Goal: Find specific page/section: Find specific page/section

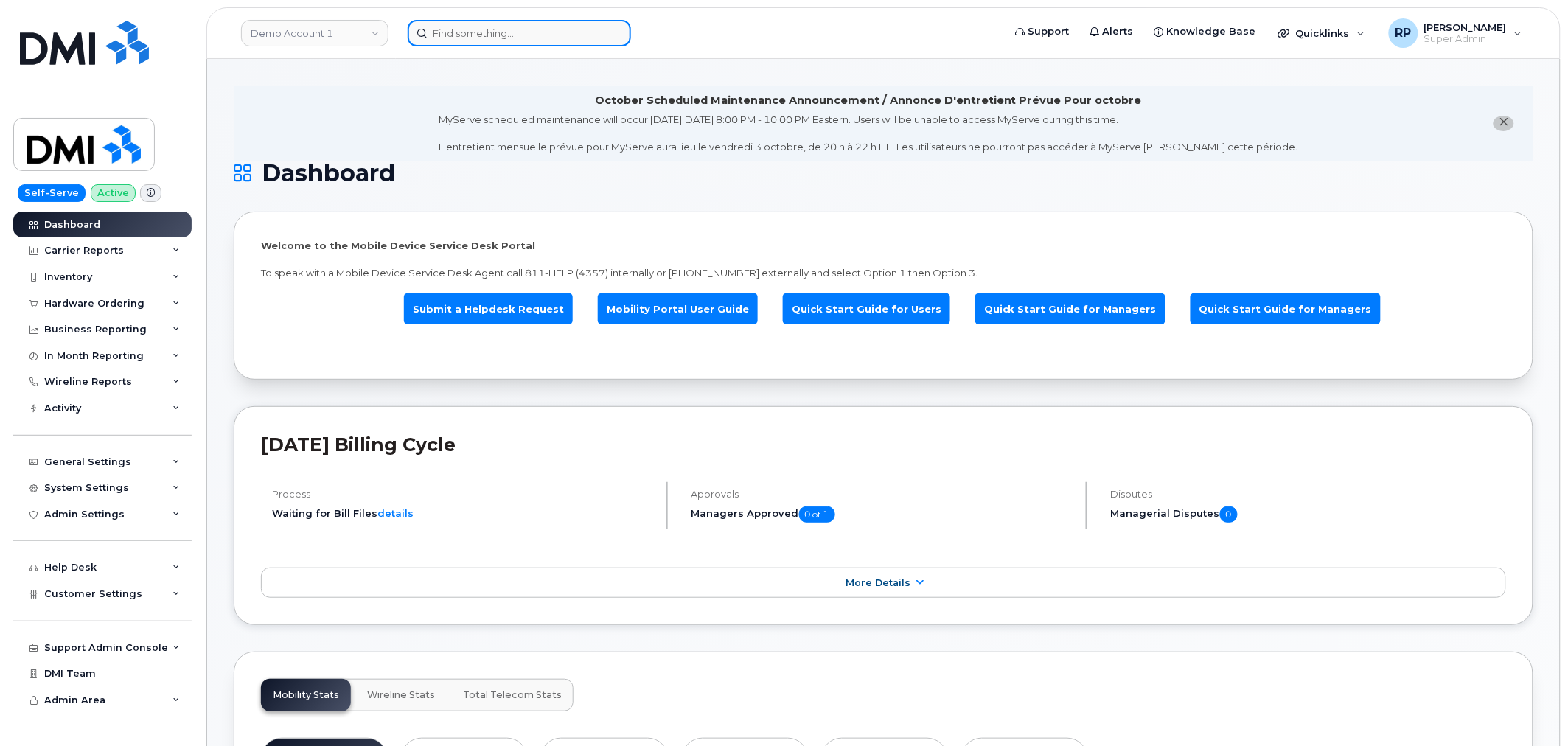
click at [440, 32] on input at bounding box center [520, 33] width 224 height 26
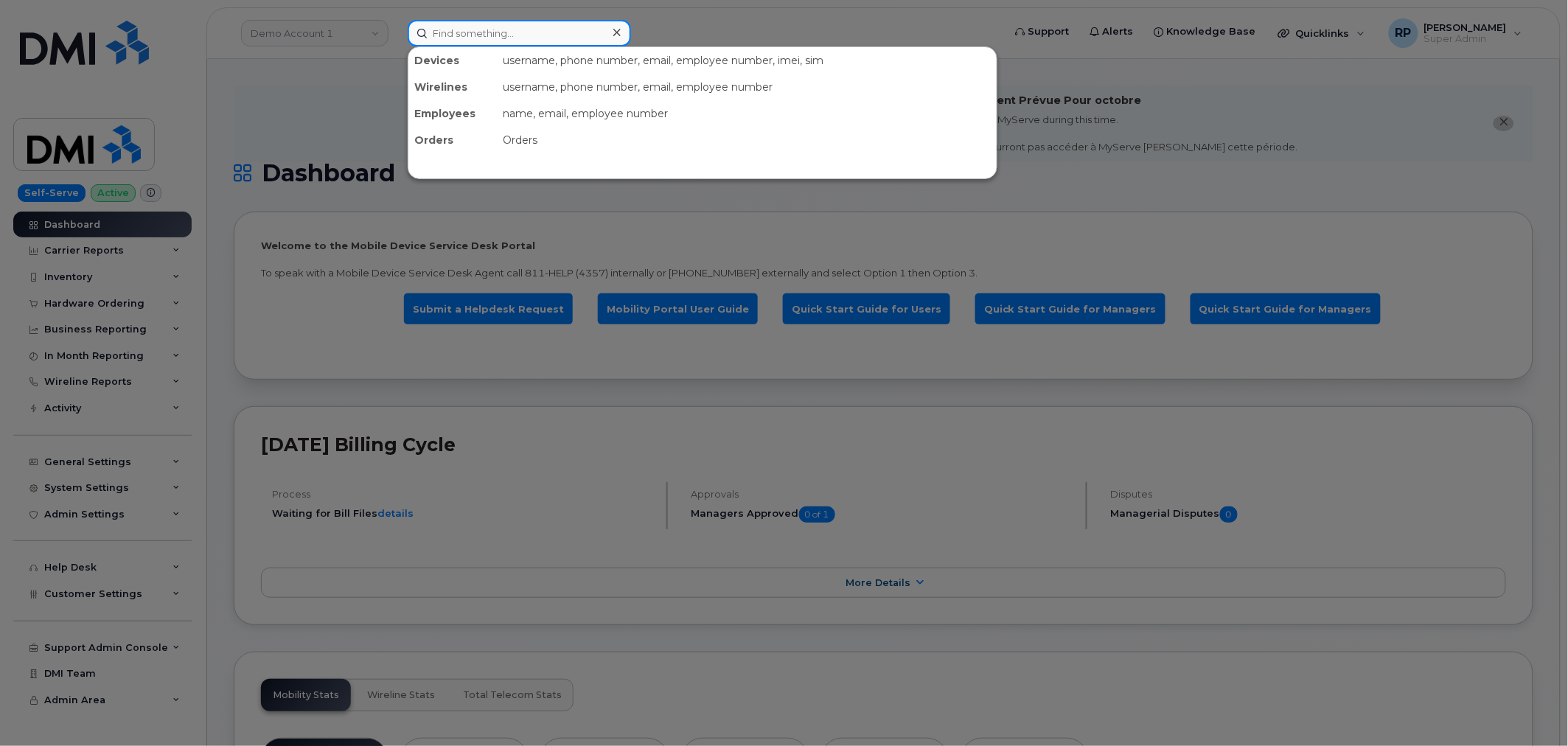
paste input "3474073091"
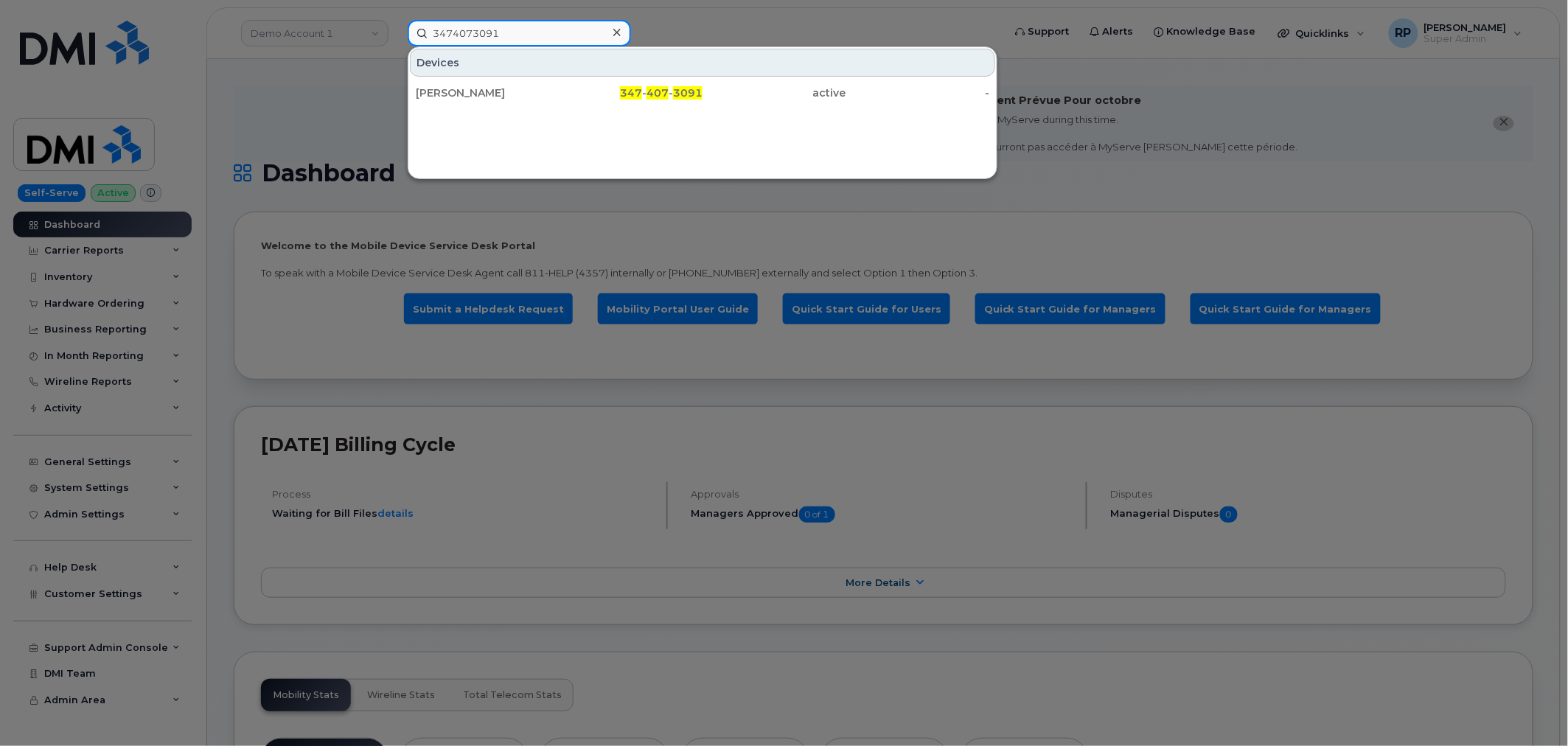
type input "3474073091"
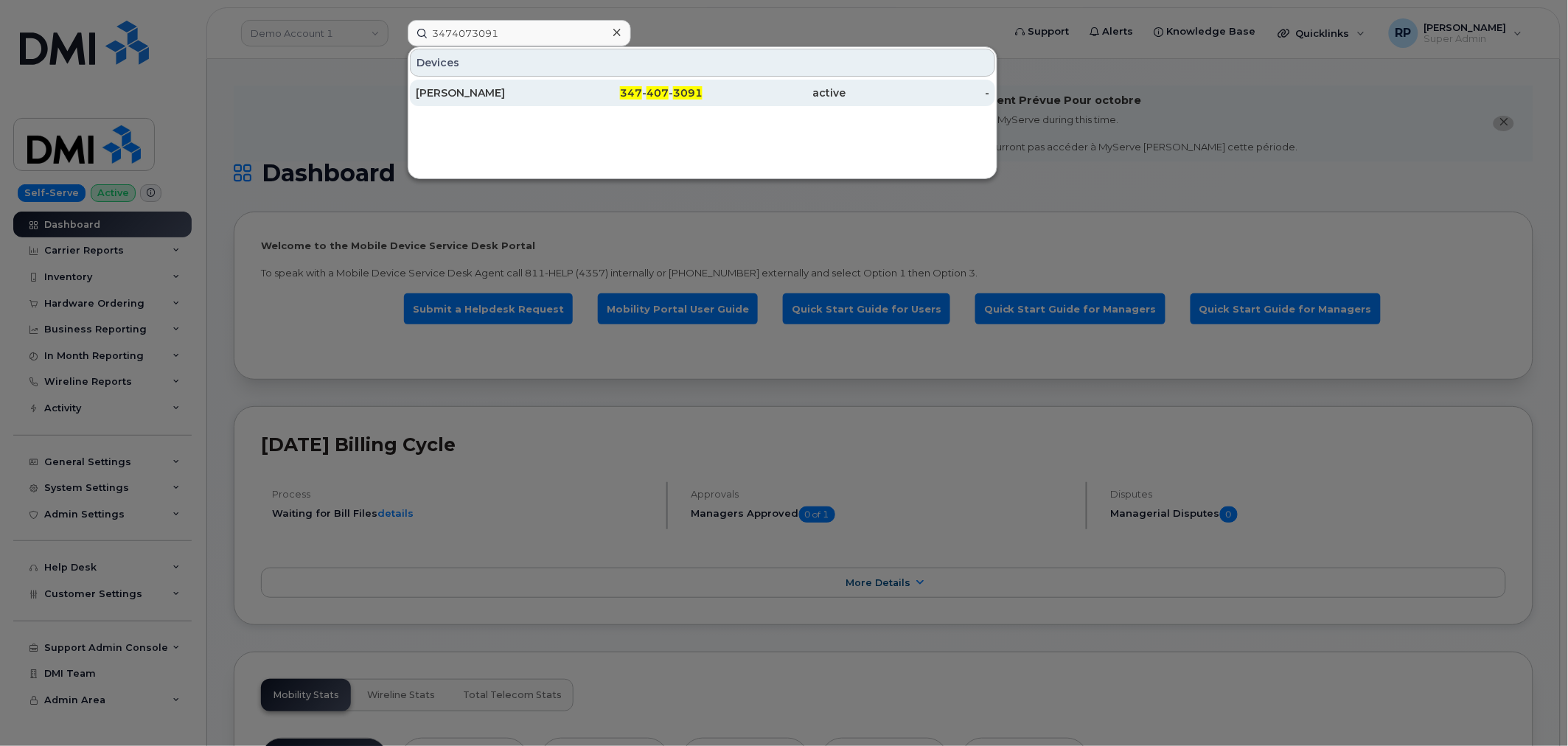
click at [512, 100] on div "[PERSON_NAME]" at bounding box center [487, 92] width 143 height 26
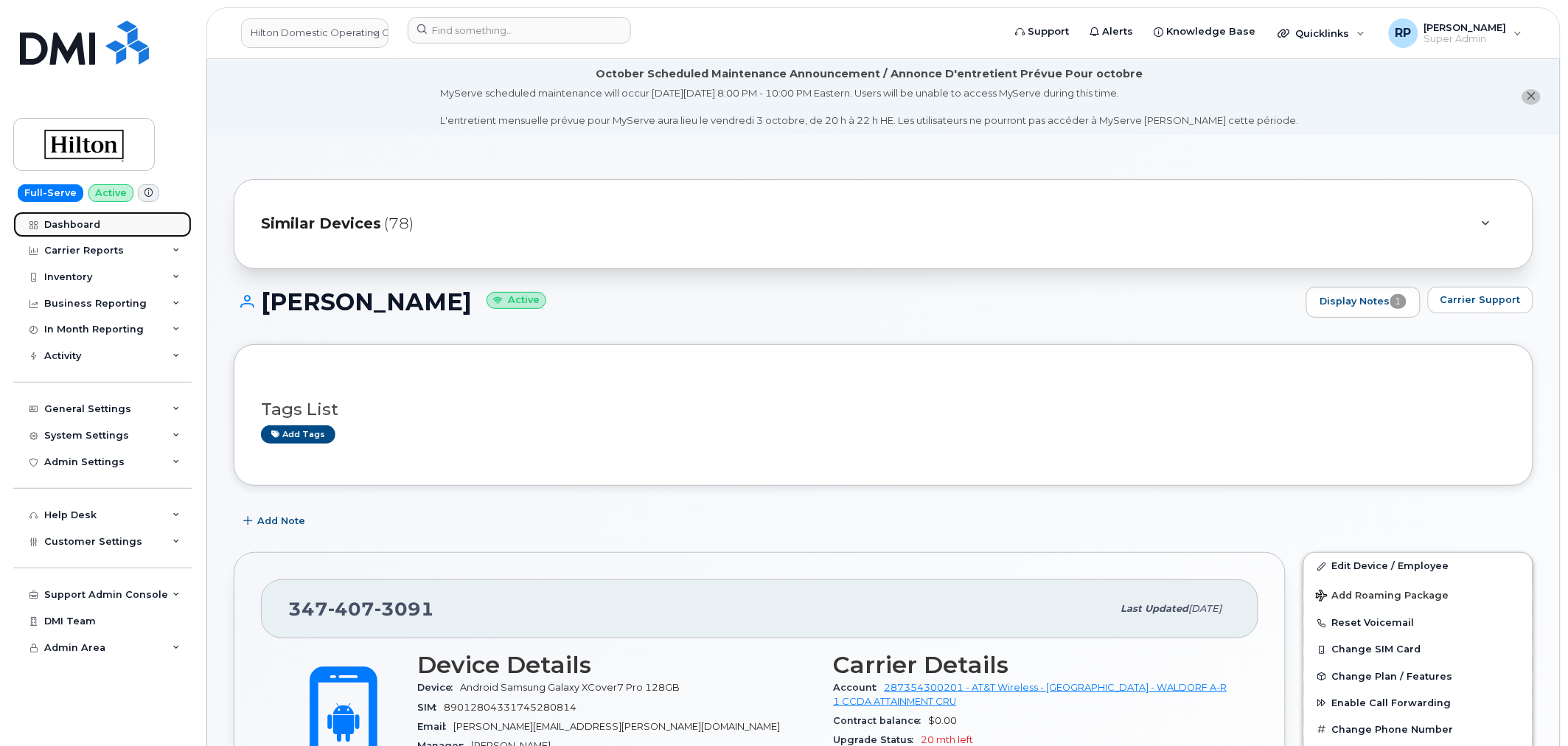
click at [93, 225] on div "Dashboard" at bounding box center [72, 224] width 56 height 12
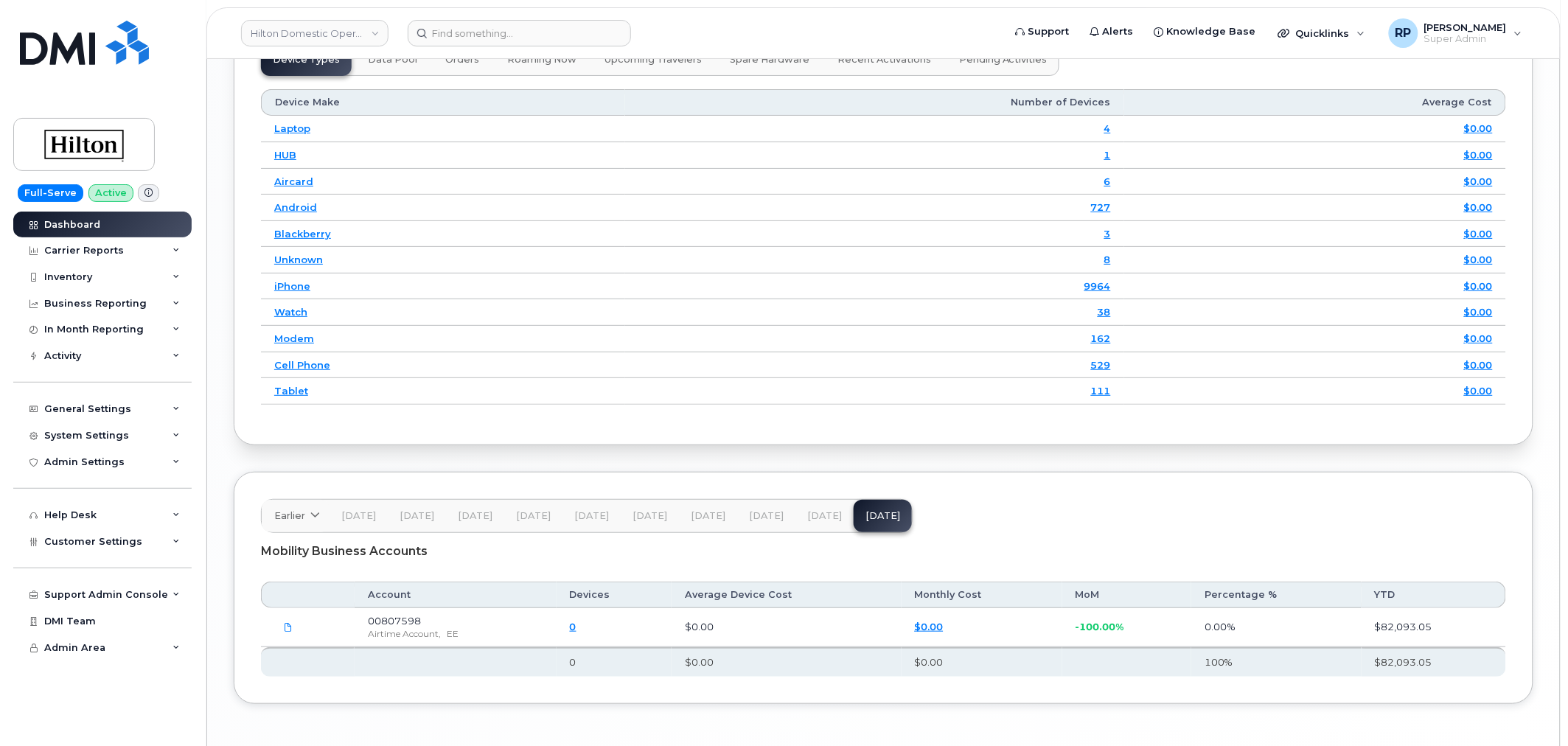
scroll to position [2111, 0]
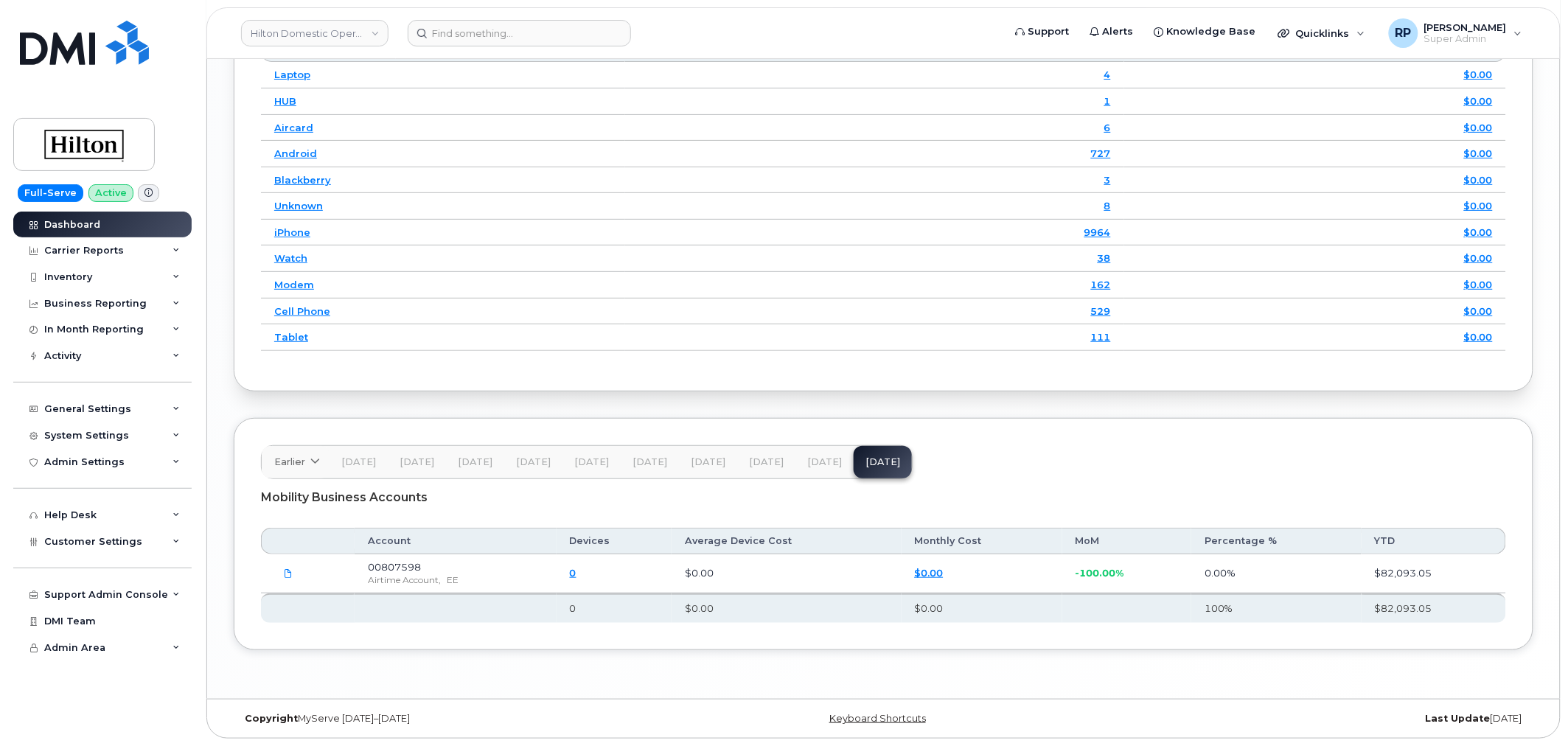
click at [708, 465] on span "Jul 25" at bounding box center [708, 462] width 35 height 12
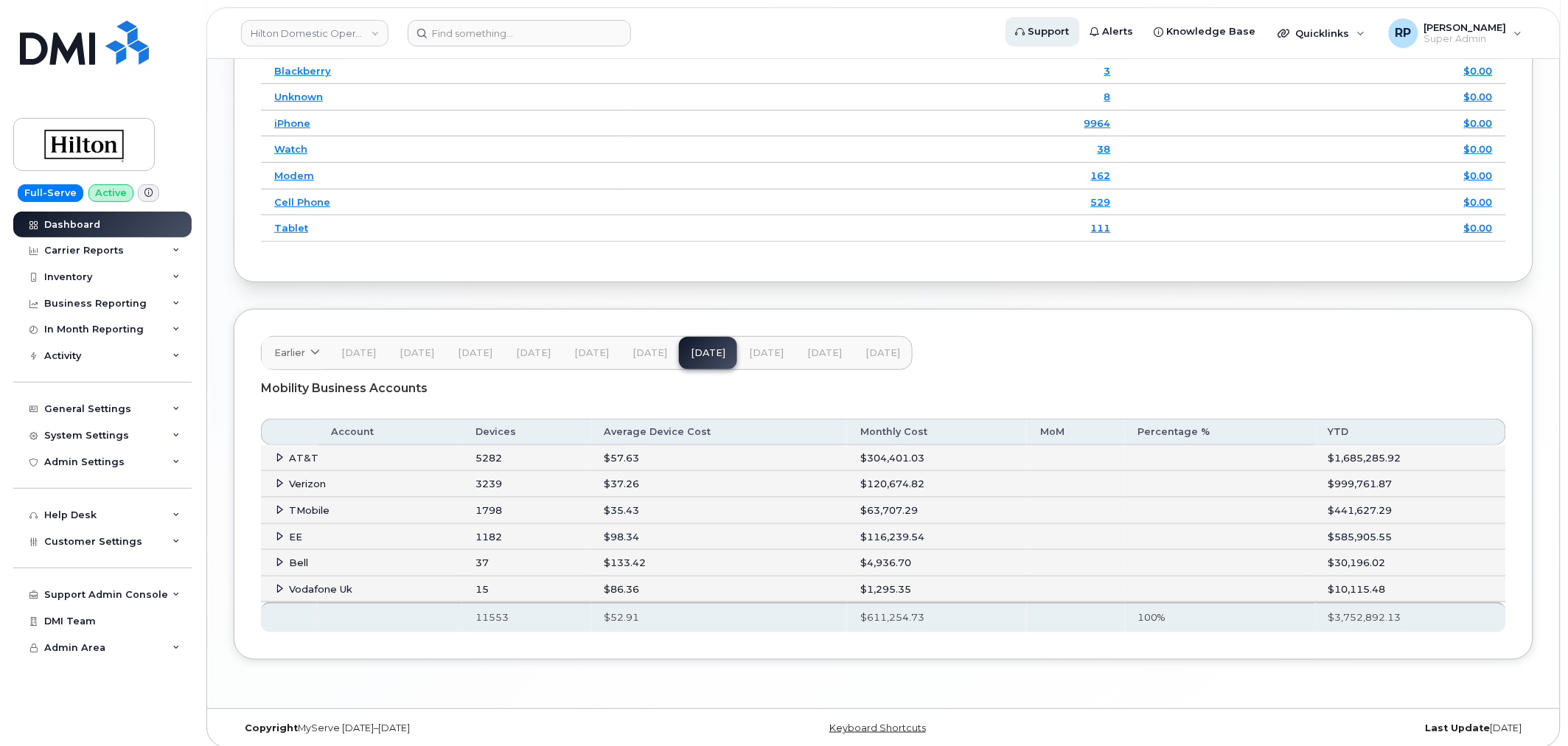
scroll to position [2230, 0]
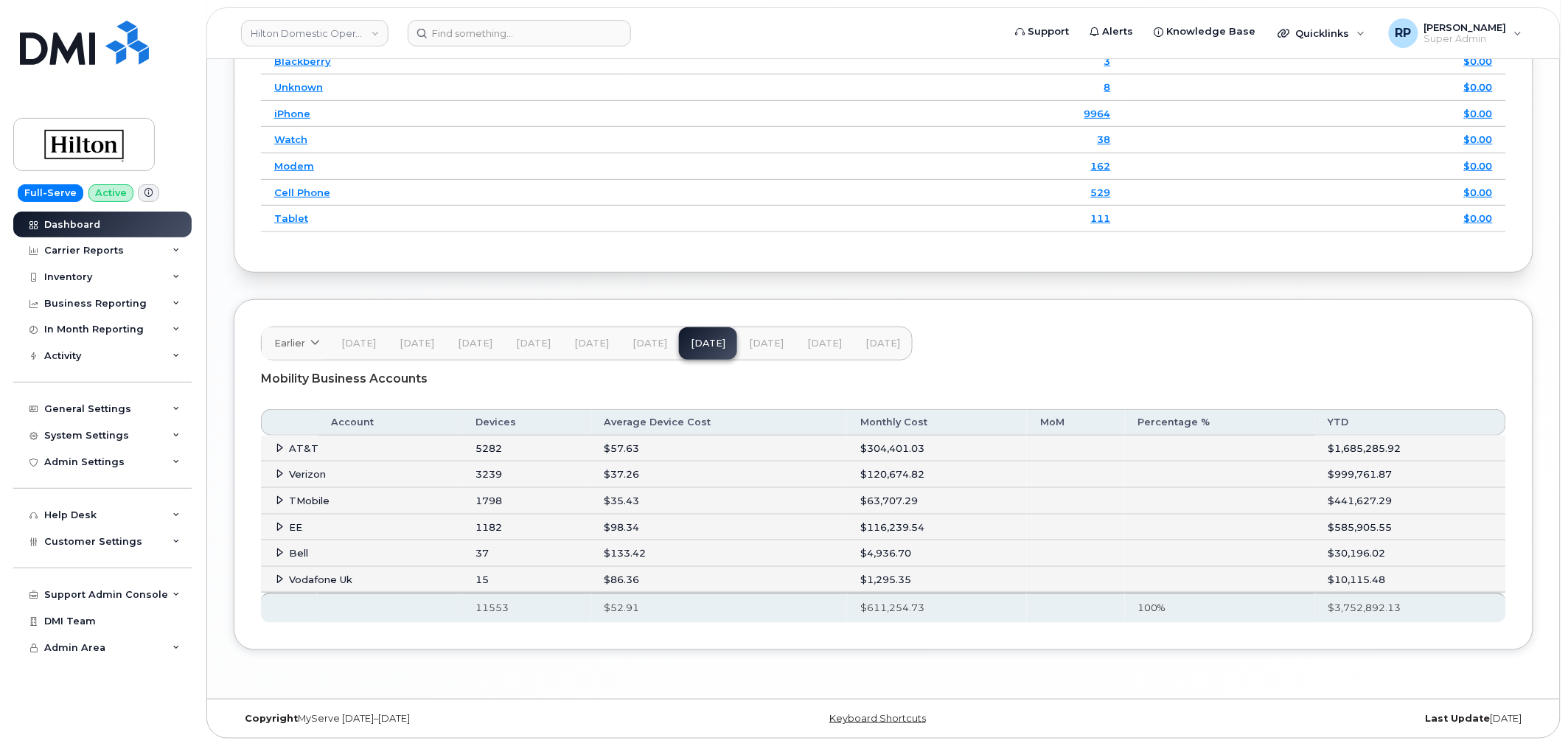
click at [278, 433] on th at bounding box center [290, 422] width 57 height 26
click at [281, 442] on span at bounding box center [280, 447] width 12 height 12
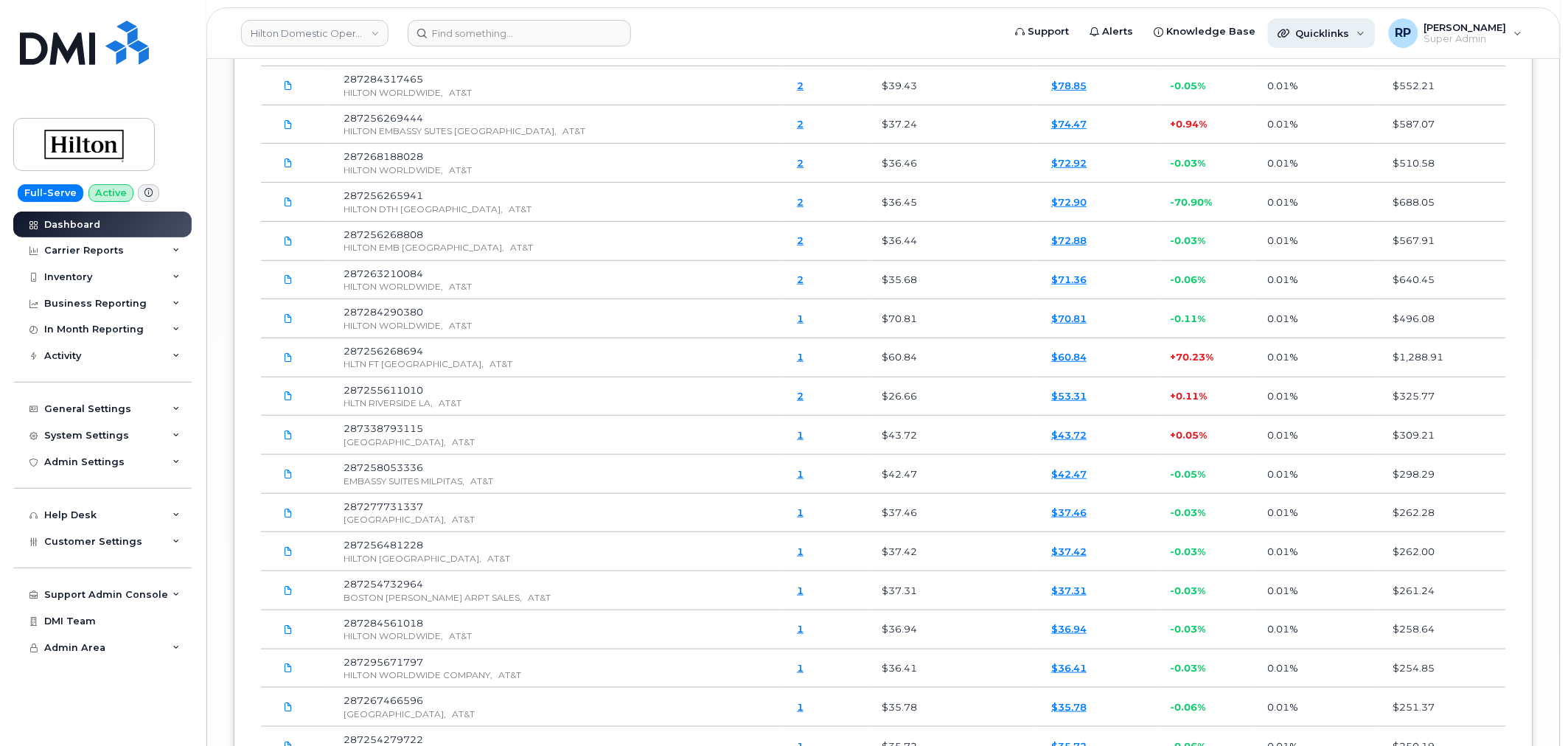
scroll to position [2370, 0]
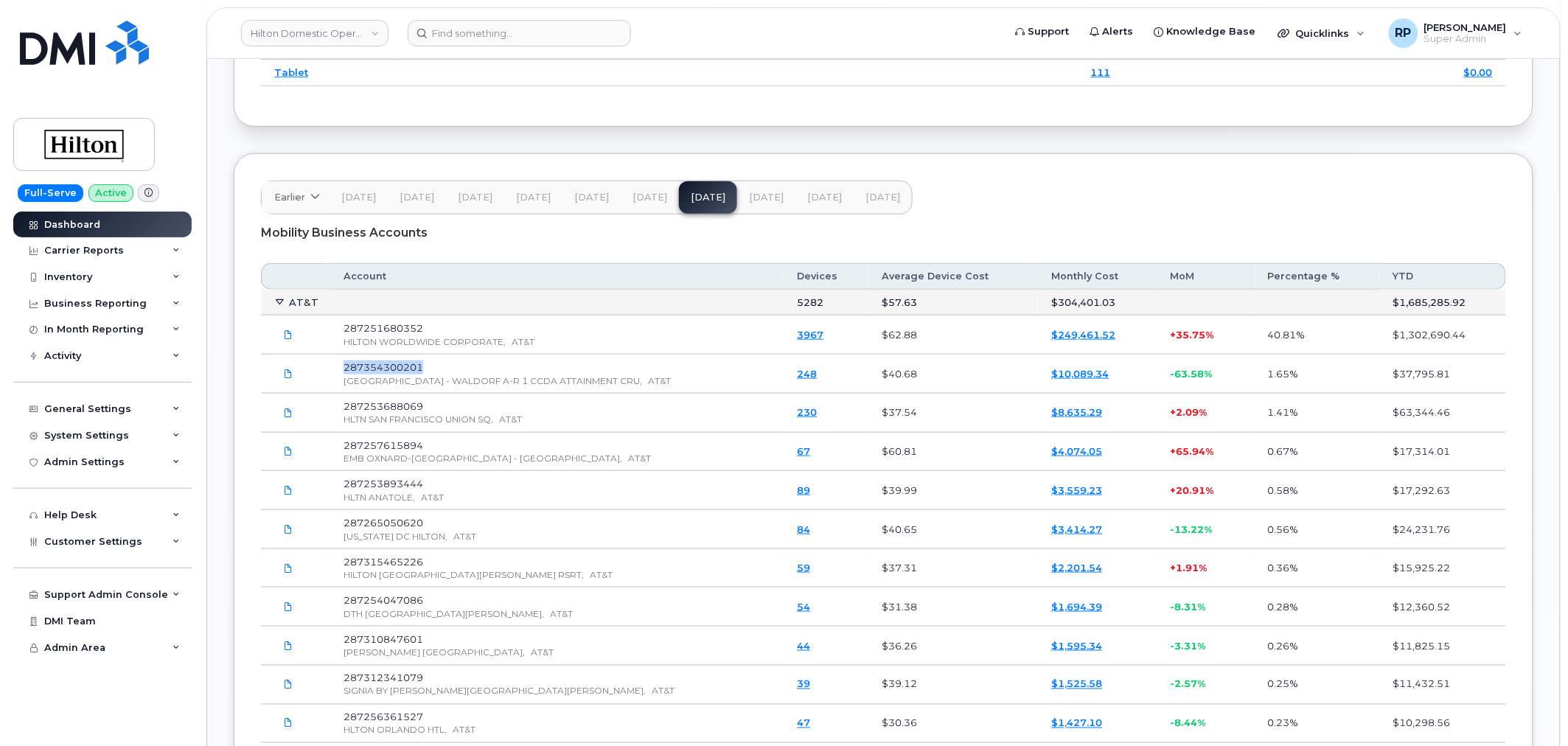
drag, startPoint x: 403, startPoint y: 368, endPoint x: 352, endPoint y: 371, distance: 51.1
click at [345, 371] on td "287354300201 HILTON HOTELES - WALDORF A-R 1 CCDA ATTAINMENT CRU, AT&T" at bounding box center [557, 374] width 453 height 39
